Goal: Task Accomplishment & Management: Manage account settings

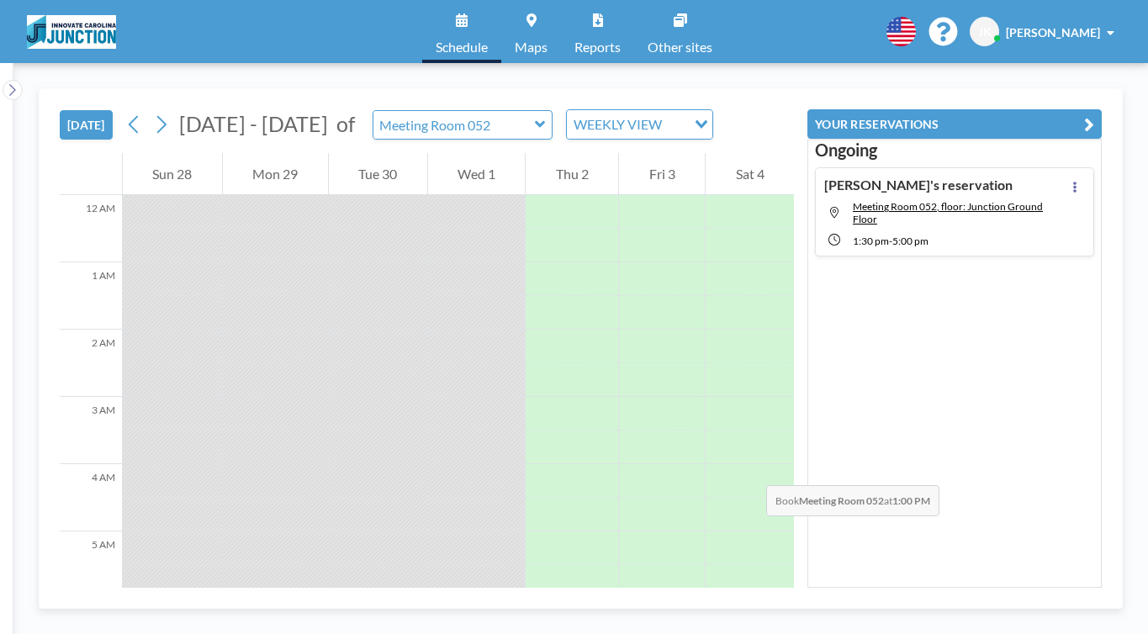
scroll to position [517, 0]
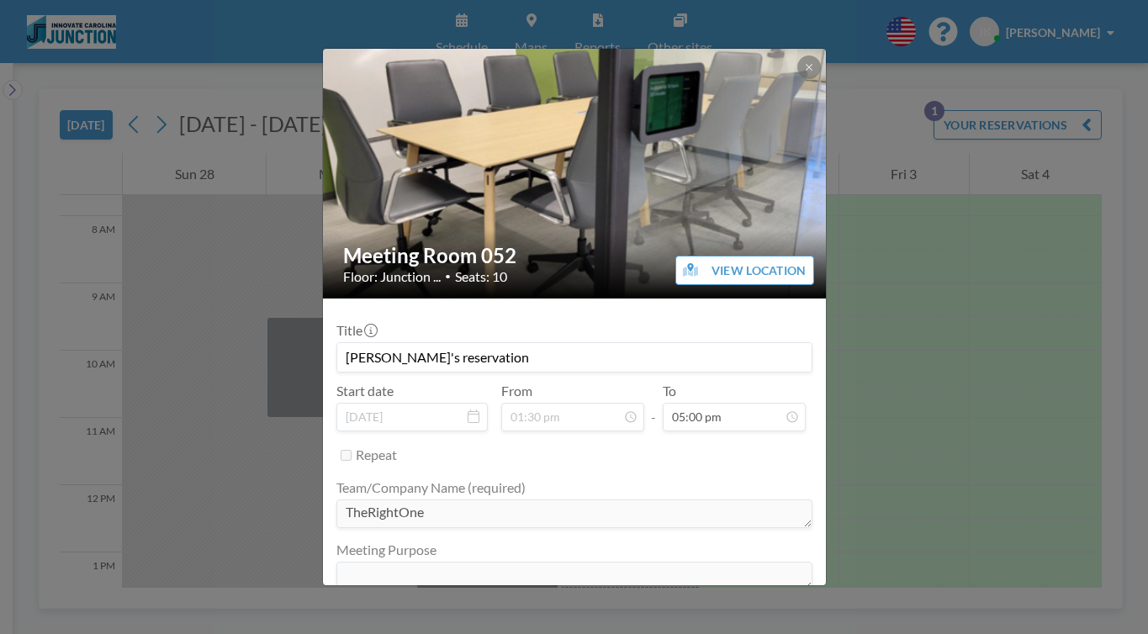
click at [657, 607] on button "END NOW" at bounding box center [661, 621] width 75 height 29
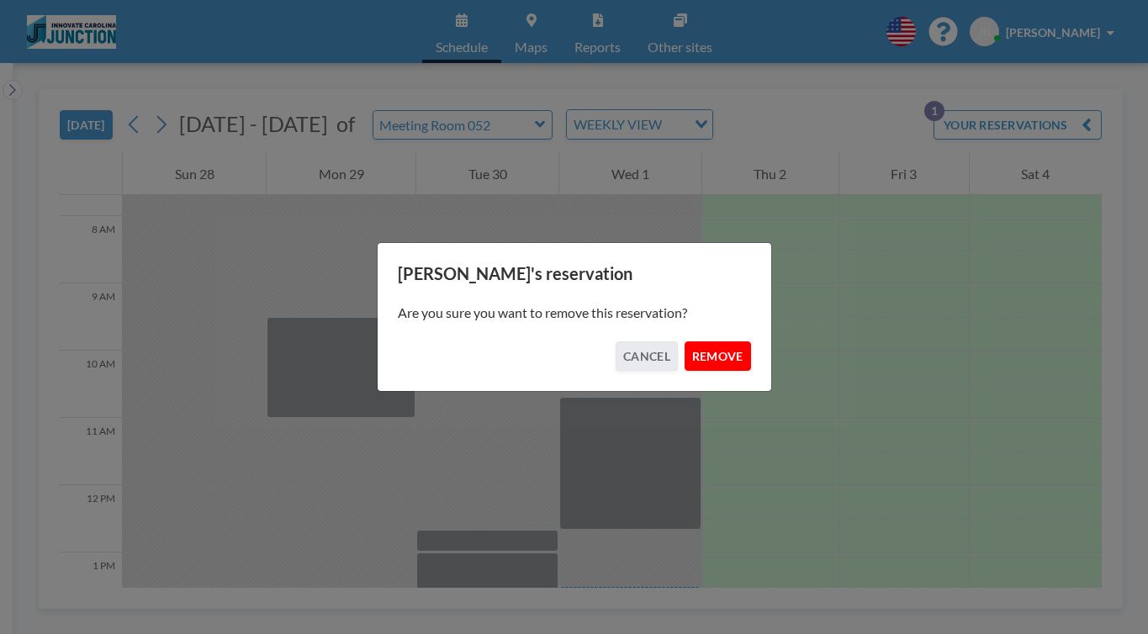
click at [700, 349] on button "REMOVE" at bounding box center [718, 356] width 66 height 29
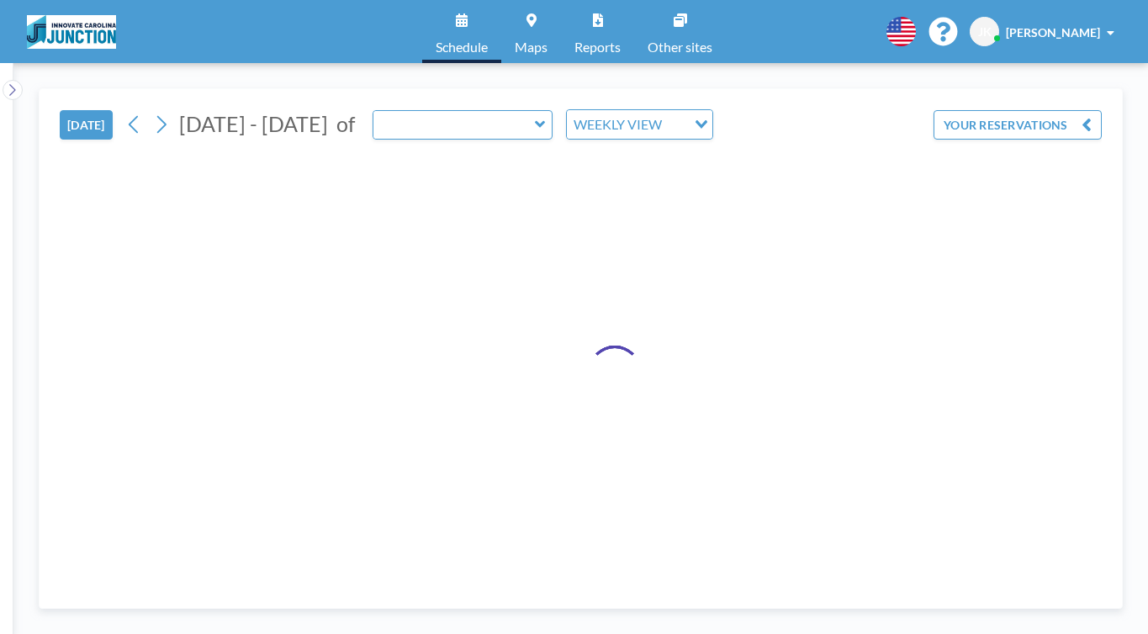
type input "Meeting Room 052"
